Goal: Book appointment/travel/reservation

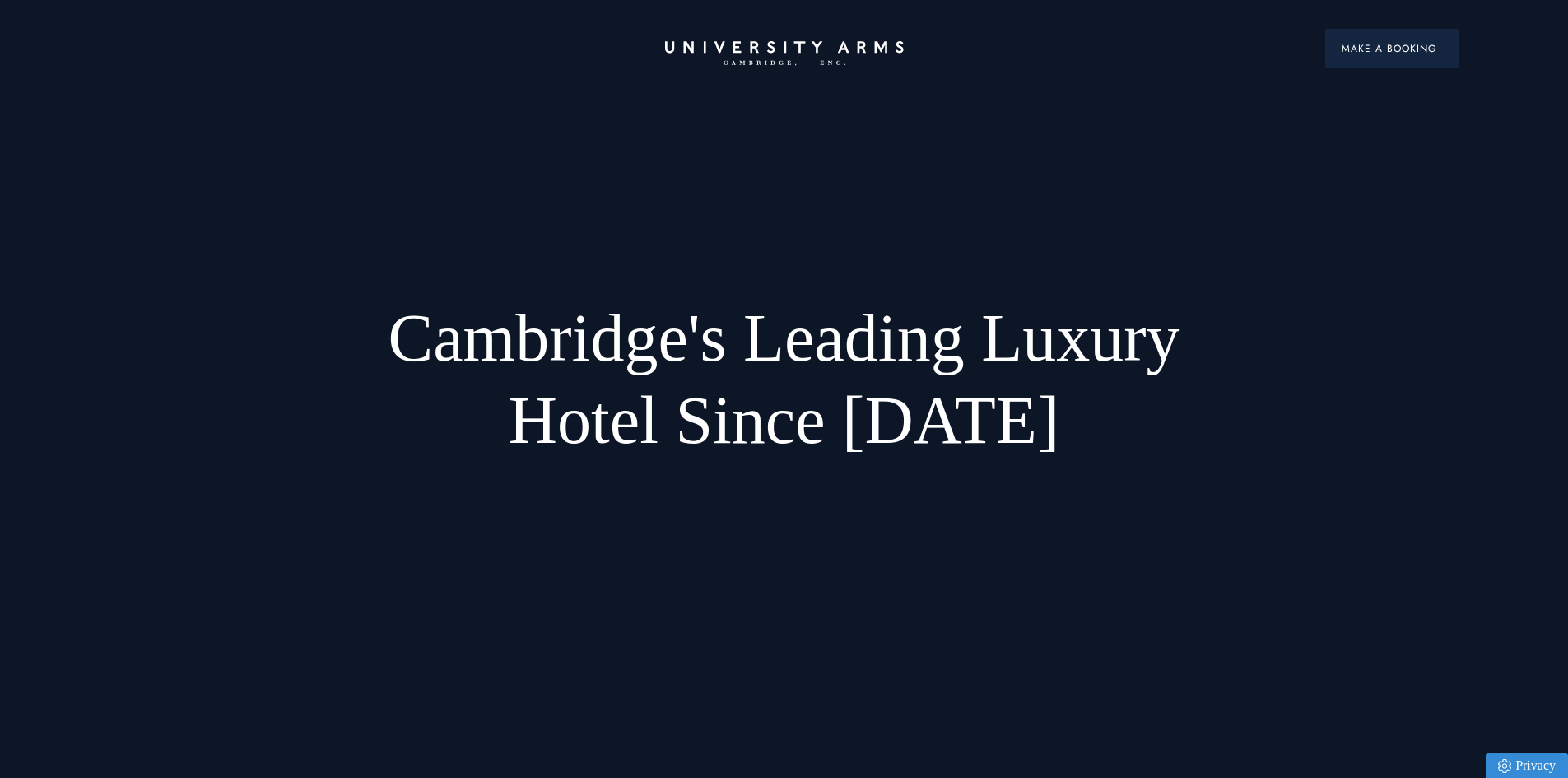
click at [1415, 47] on span "Make a Booking" at bounding box center [1392, 48] width 100 height 15
click at [1377, 52] on span "Make a Booking" at bounding box center [1392, 48] width 100 height 15
click at [1375, 41] on span "Make a Booking" at bounding box center [1392, 48] width 100 height 15
click at [1374, 47] on span "Make a Booking" at bounding box center [1392, 48] width 100 height 15
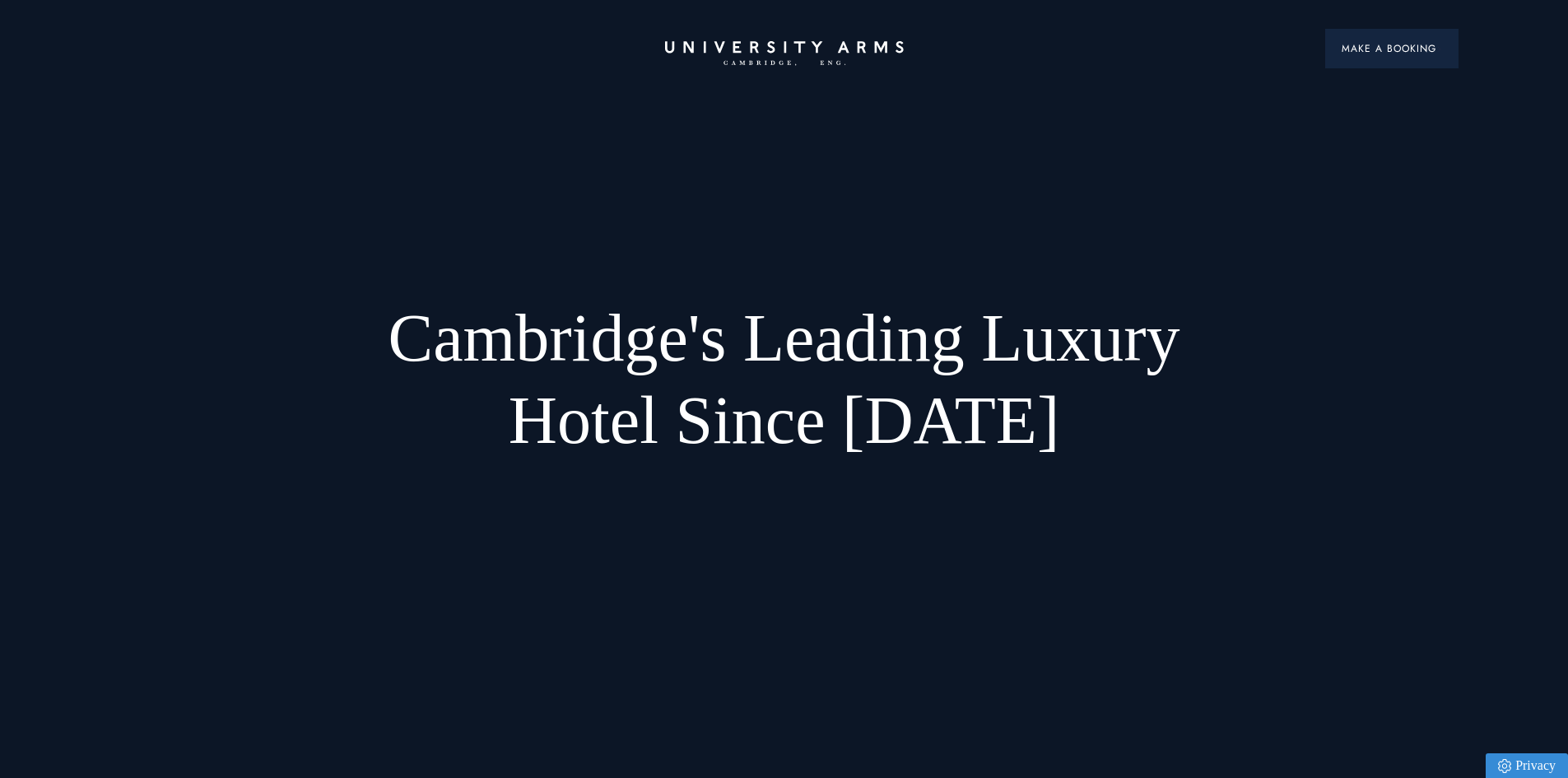
click at [1374, 47] on span "Make a Booking" at bounding box center [1392, 48] width 100 height 15
click at [1401, 54] on span "Make a Booking" at bounding box center [1392, 48] width 100 height 15
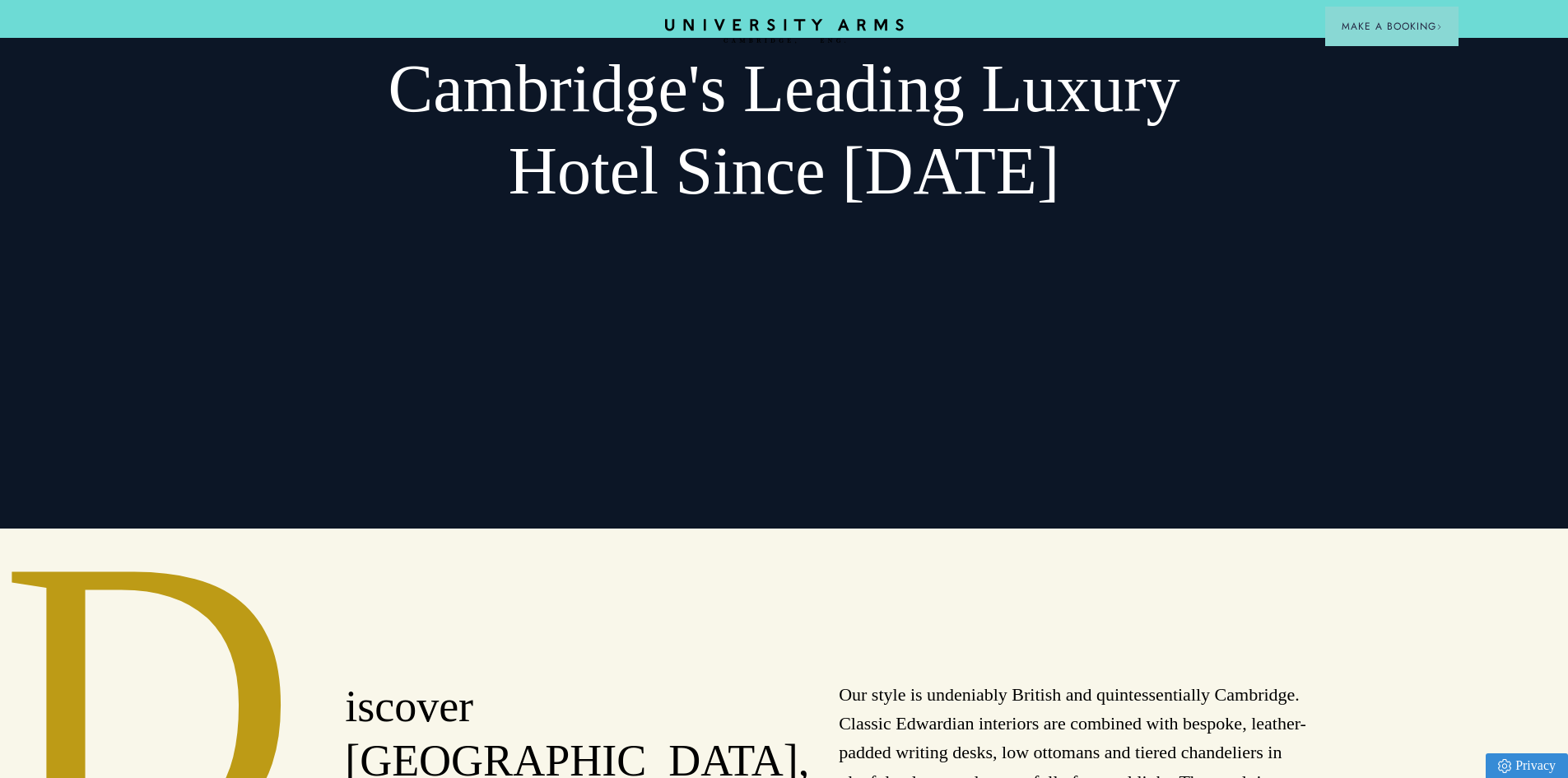
scroll to position [83, 0]
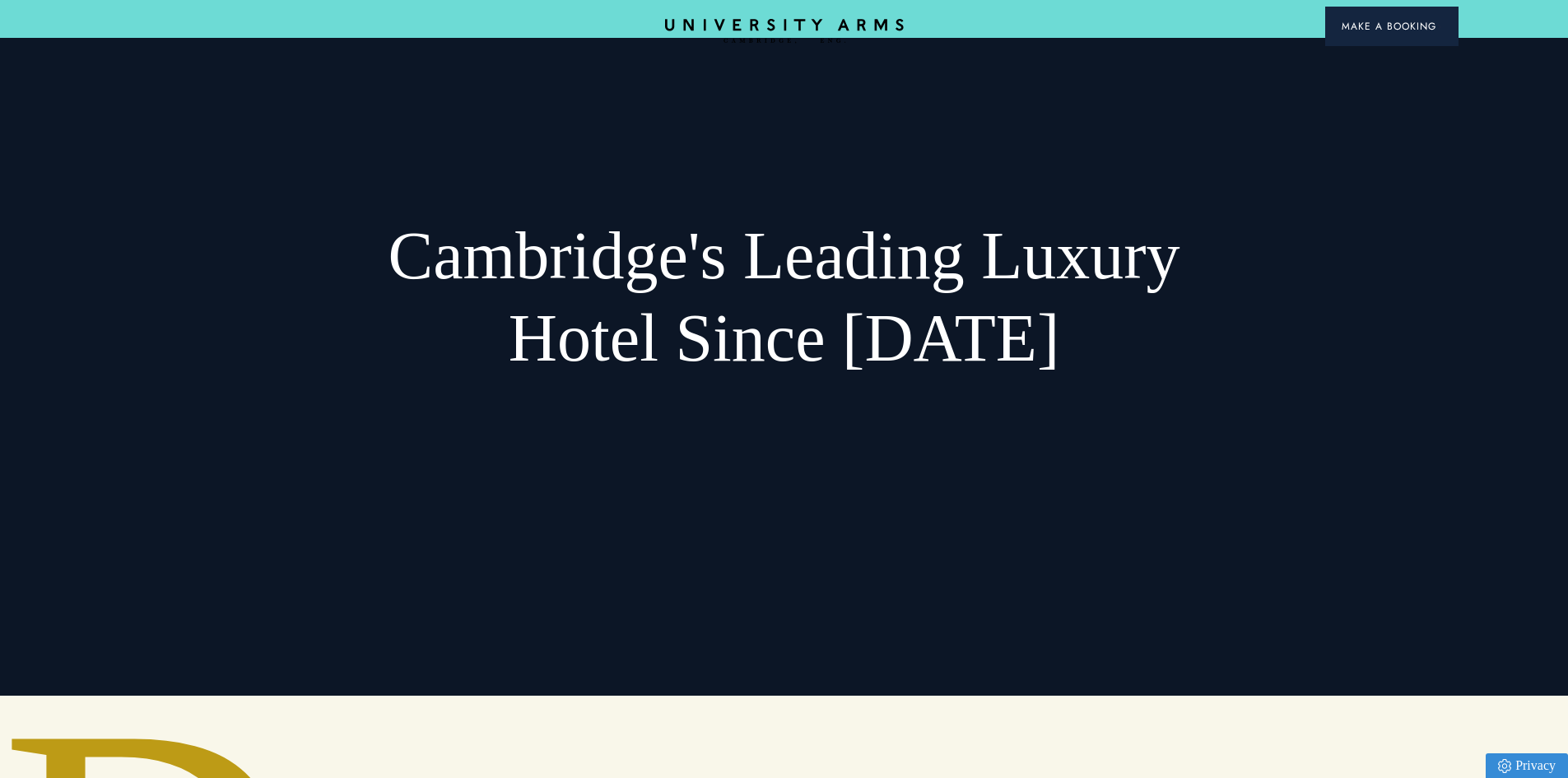
click at [1373, 33] on span "Make a Booking" at bounding box center [1392, 26] width 100 height 15
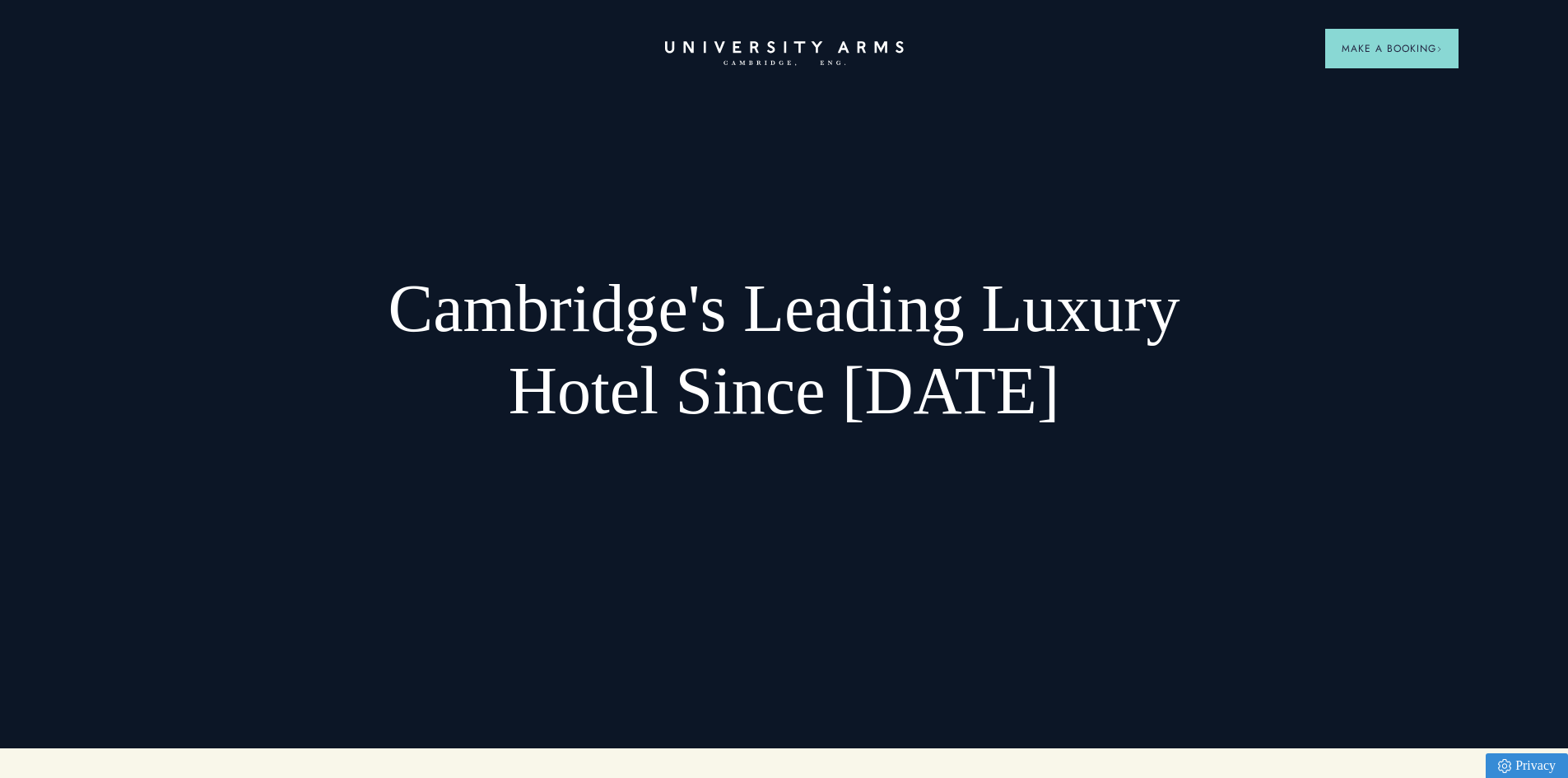
scroll to position [0, 0]
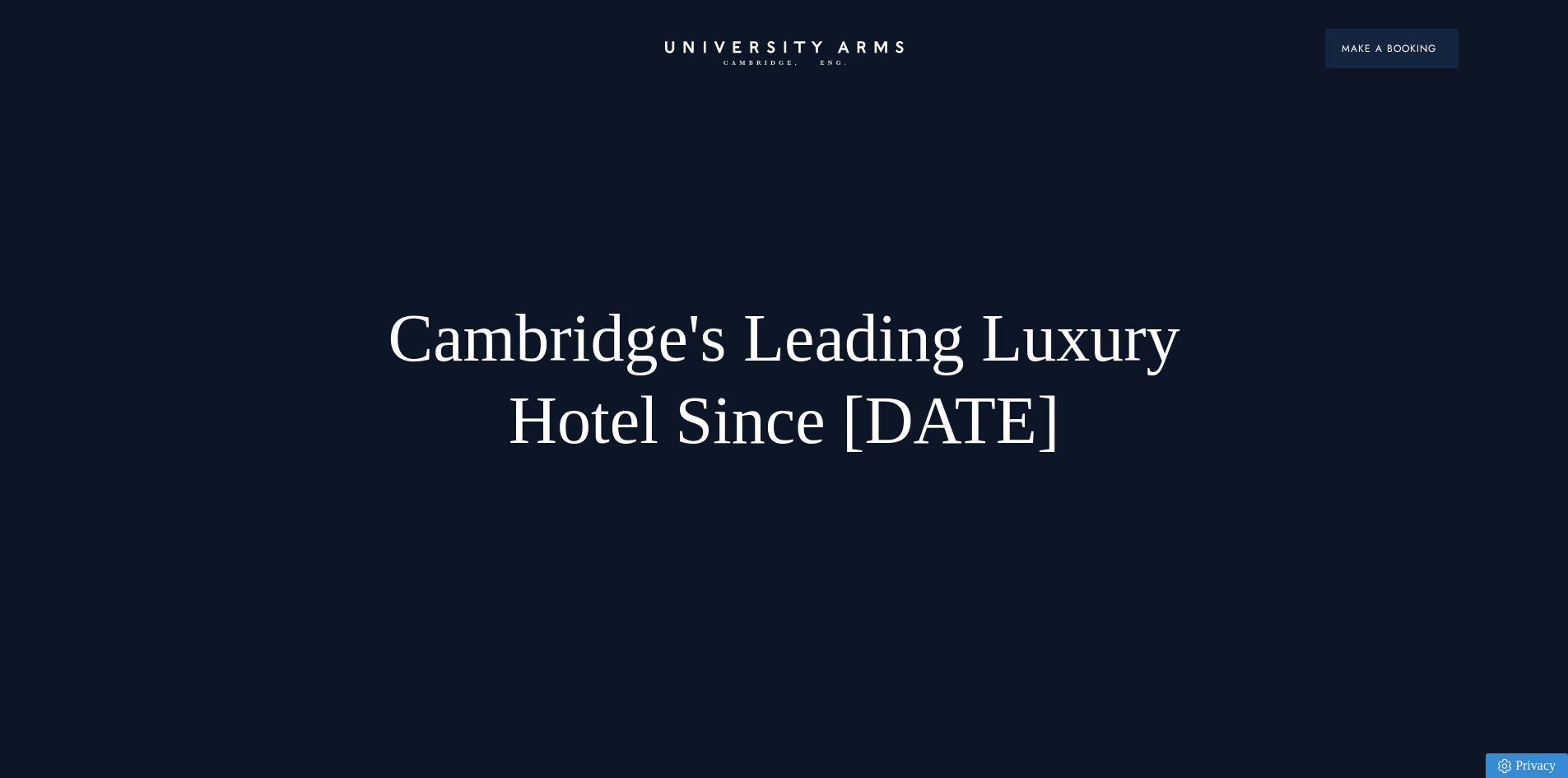
click at [1325, 48] on button "Make a Booking" at bounding box center [1392, 48] width 134 height 39
click at [1355, 43] on span "Make a Booking" at bounding box center [1392, 48] width 100 height 15
click at [657, 348] on h1 "Cambridge's Leading Luxury Hotel Since [DATE]" at bounding box center [784, 380] width 878 height 165
